Goal: Task Accomplishment & Management: Manage account settings

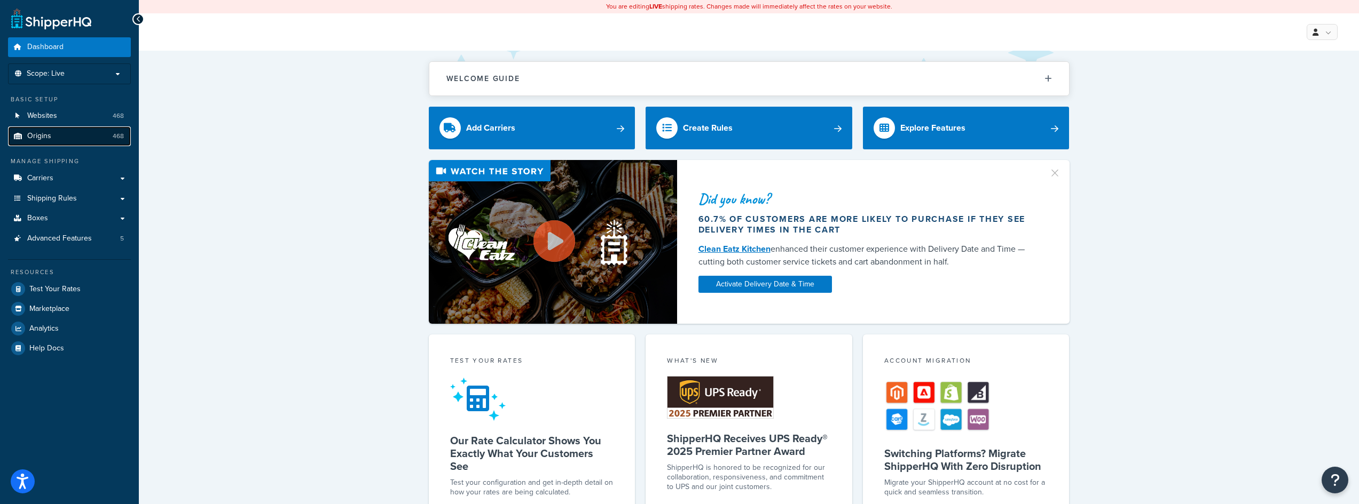
click at [58, 136] on link "Origins 468" at bounding box center [69, 137] width 123 height 20
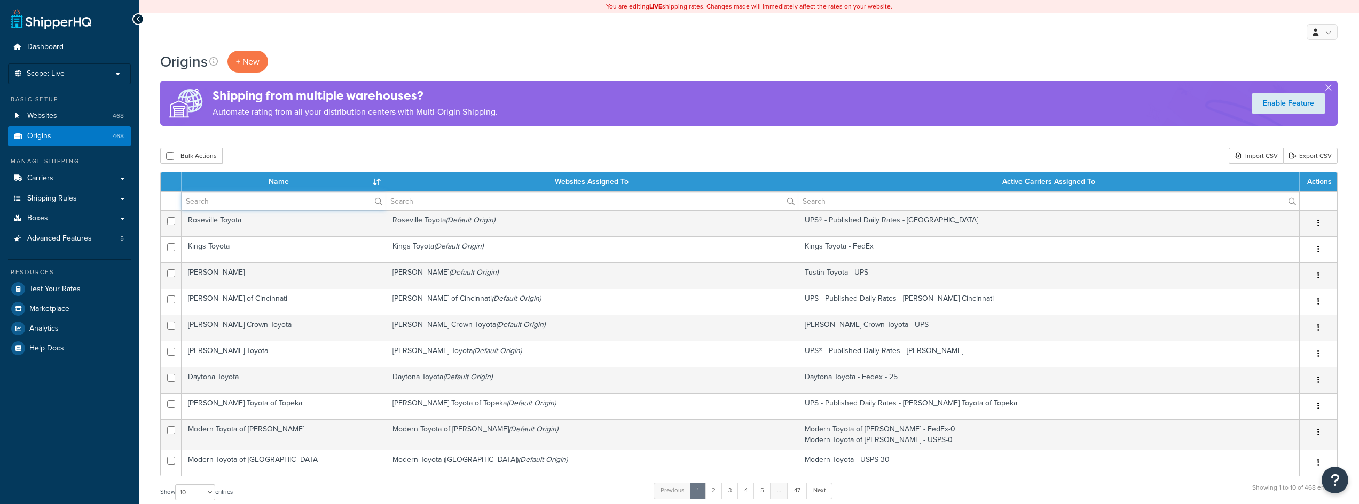
click at [261, 206] on input "text" at bounding box center [283, 201] width 204 height 18
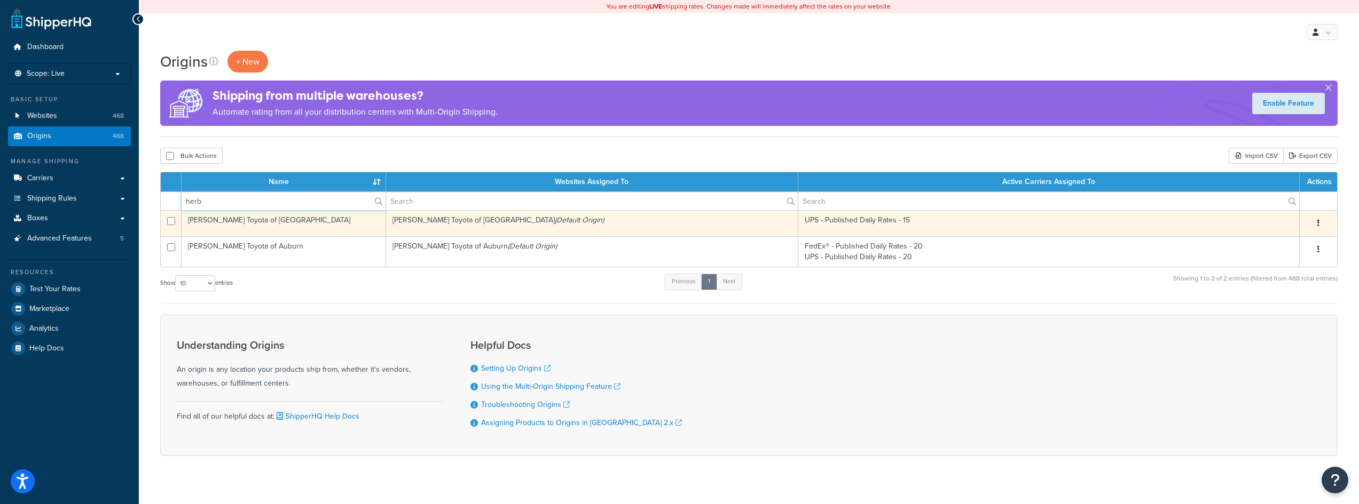
type input "herb"
click at [270, 215] on td "[PERSON_NAME] Toyota of [GEOGRAPHIC_DATA]" at bounding box center [283, 223] width 204 height 26
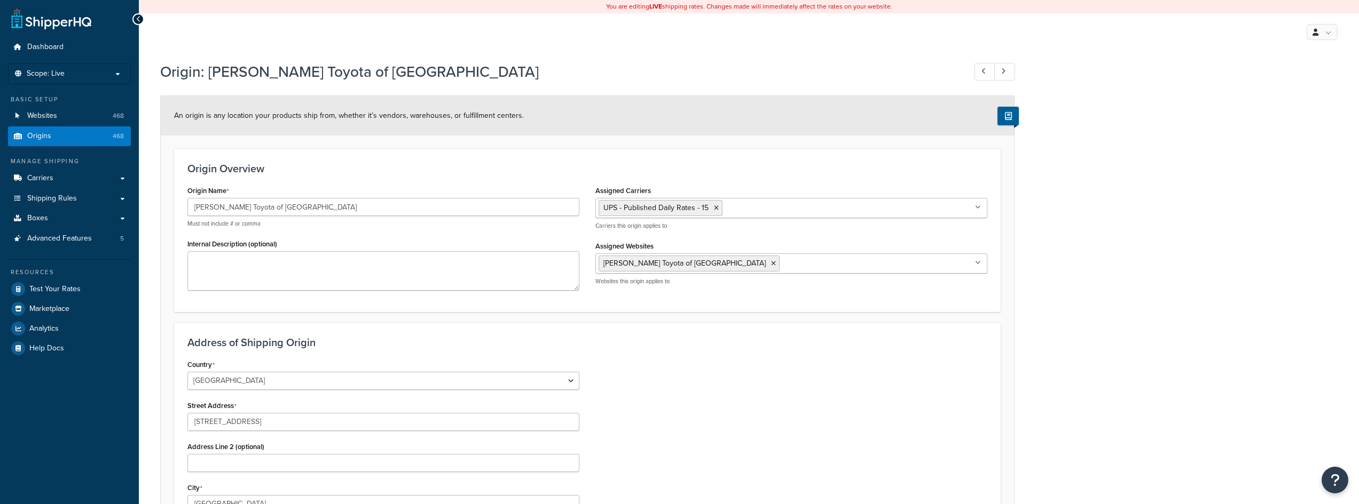
select select "21"
click at [714, 209] on icon at bounding box center [716, 208] width 5 height 6
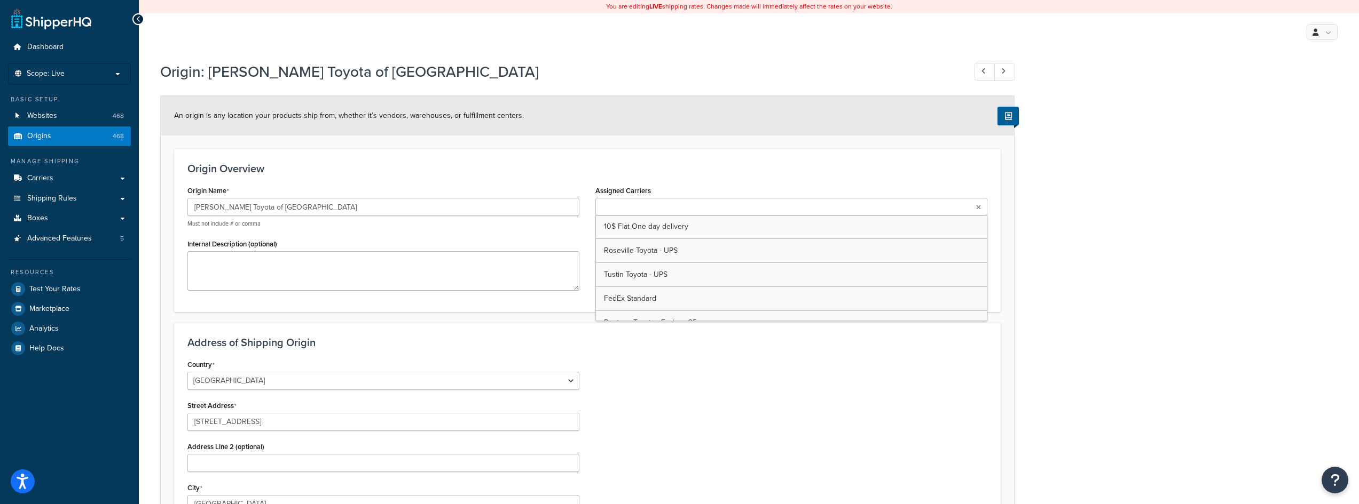
click at [622, 207] on input "Assigned Carriers" at bounding box center [645, 208] width 94 height 12
type input "25"
click at [825, 393] on div "Country United States United Kingdom Afghanistan Åland Islands Albania Algeria …" at bounding box center [587, 492] width 816 height 271
